Goal: Transaction & Acquisition: Purchase product/service

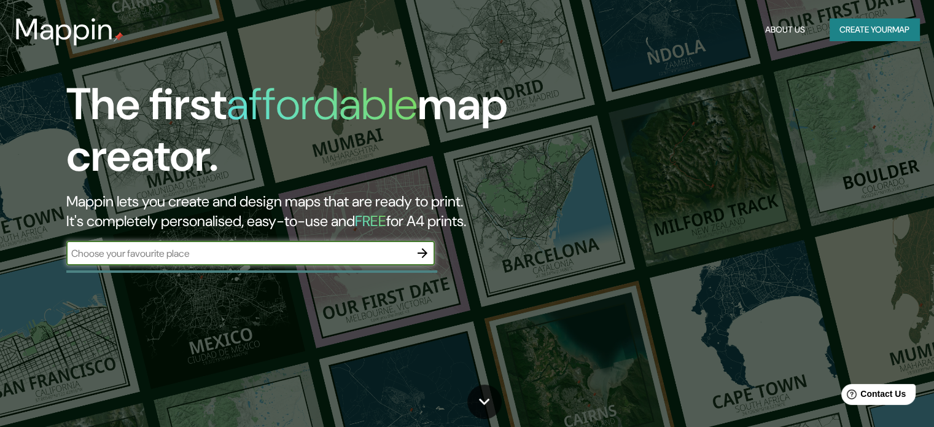
click at [835, 31] on button "Create your map" at bounding box center [874, 29] width 90 height 23
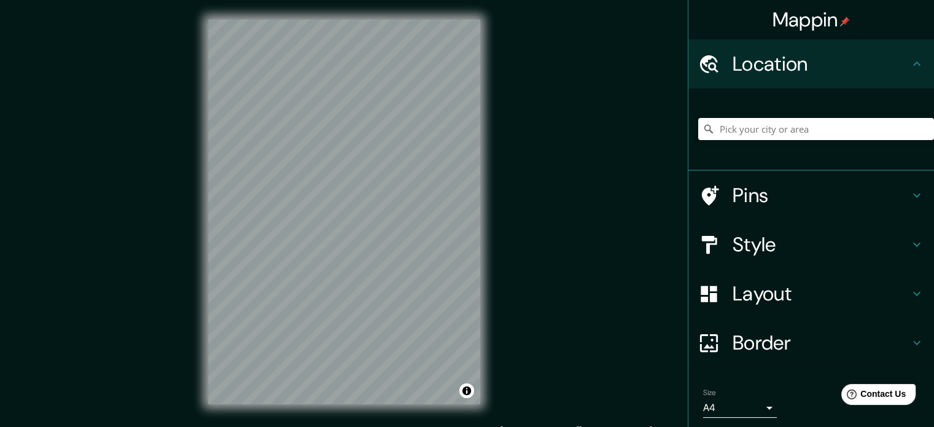
click at [760, 128] on input "Pick your city or area" at bounding box center [816, 129] width 236 height 22
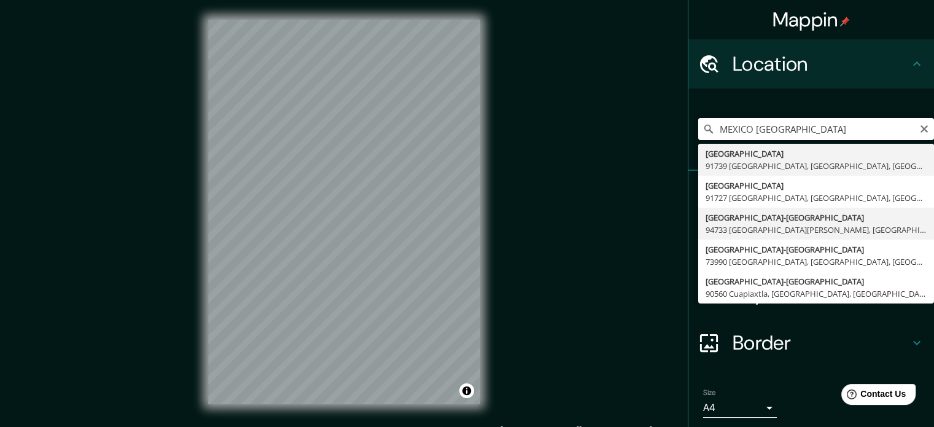
type input "[GEOGRAPHIC_DATA]-[GEOGRAPHIC_DATA], [GEOGRAPHIC_DATA][PERSON_NAME], [GEOGRAPHI…"
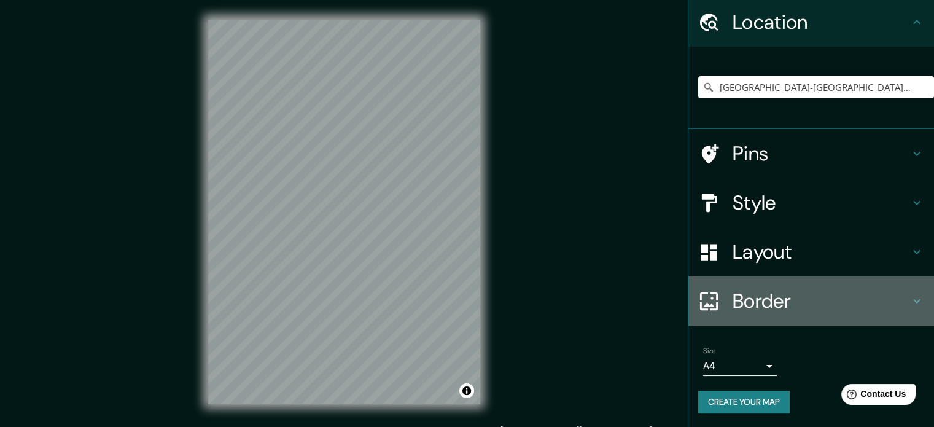
click at [773, 310] on h4 "Border" at bounding box center [820, 300] width 177 height 25
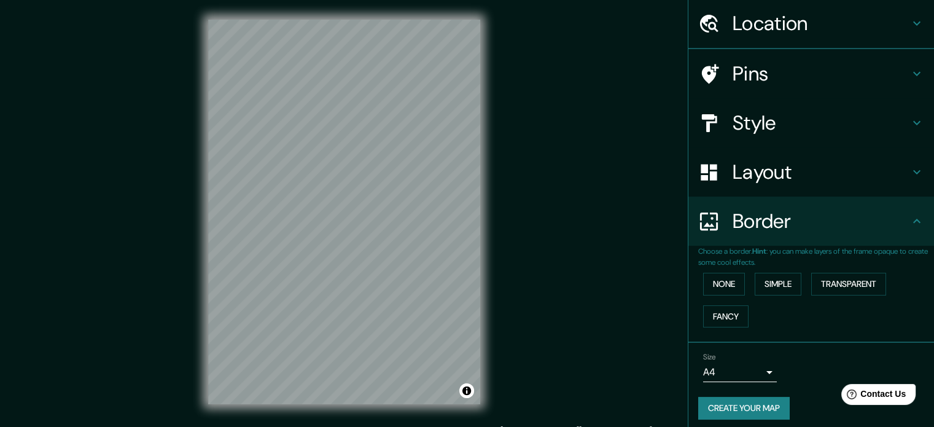
scroll to position [42, 0]
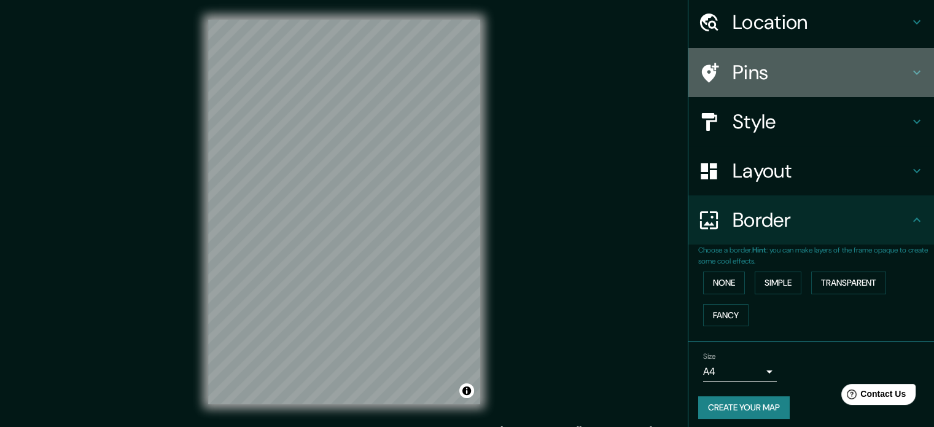
click at [760, 71] on h4 "Pins" at bounding box center [820, 72] width 177 height 25
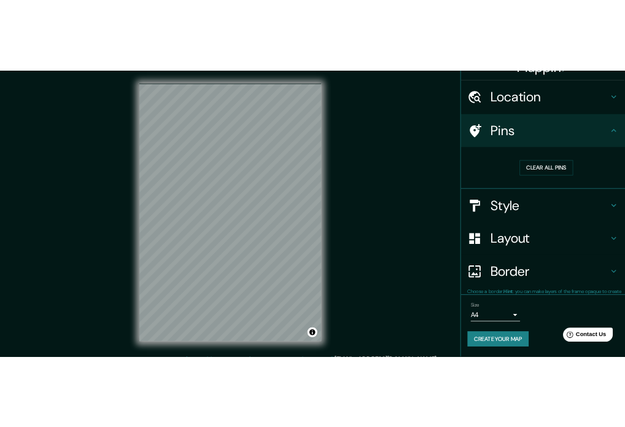
scroll to position [23, 0]
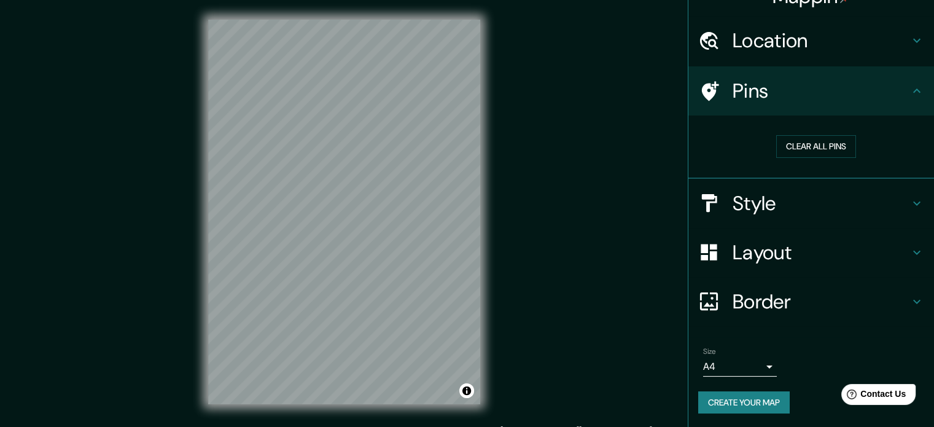
click at [770, 212] on h4 "Style" at bounding box center [820, 203] width 177 height 25
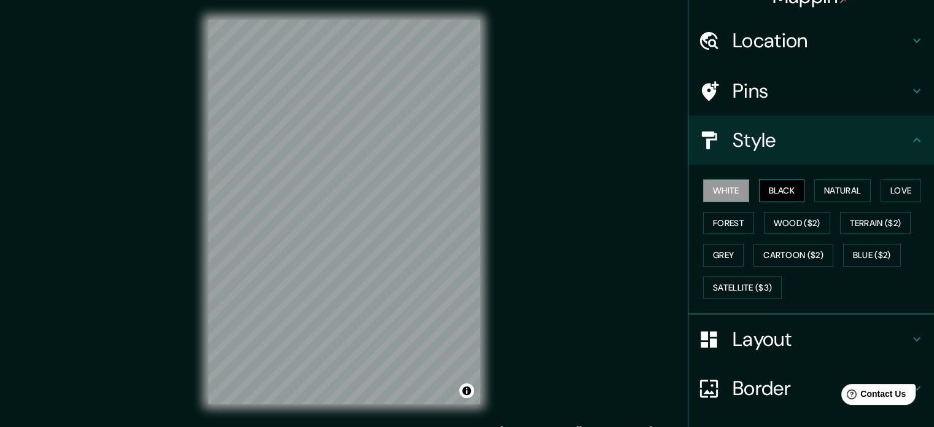
click at [778, 184] on button "Black" at bounding box center [782, 190] width 46 height 23
click at [703, 191] on button "White" at bounding box center [726, 190] width 46 height 23
